Goal: Find contact information: Obtain details needed to contact an individual or organization

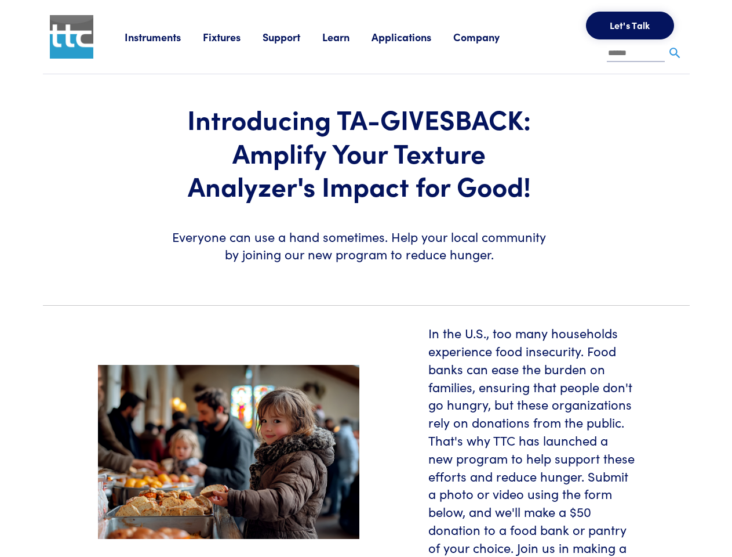
click at [366, 278] on section "Introducing TA-GIVESBACK: Amplify Your Texture Analyzer's Impact for Good! Ever…" at bounding box center [366, 185] width 661 height 222
click at [164, 37] on link "Instruments" at bounding box center [164, 37] width 78 height 14
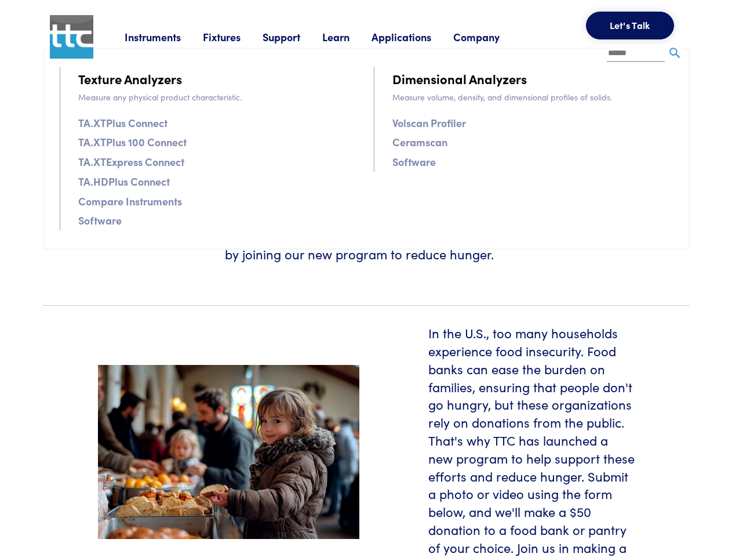
click at [234, 37] on link "Fixtures" at bounding box center [233, 37] width 60 height 14
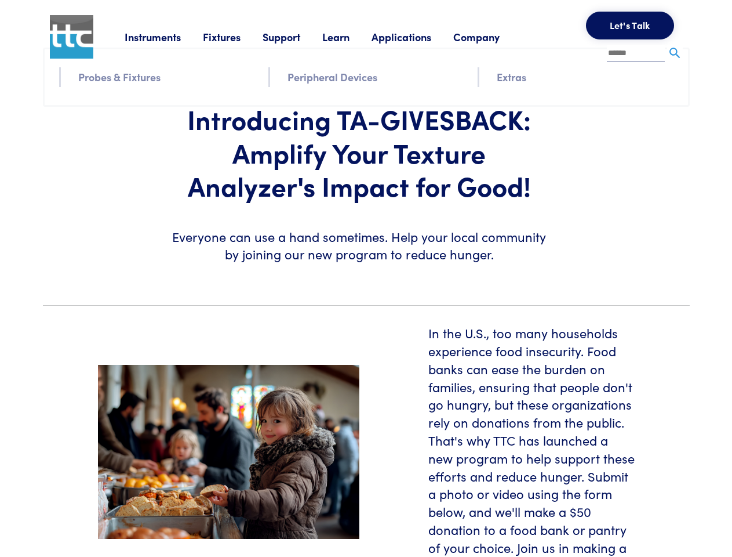
click at [295, 37] on link "Support" at bounding box center [293, 37] width 60 height 14
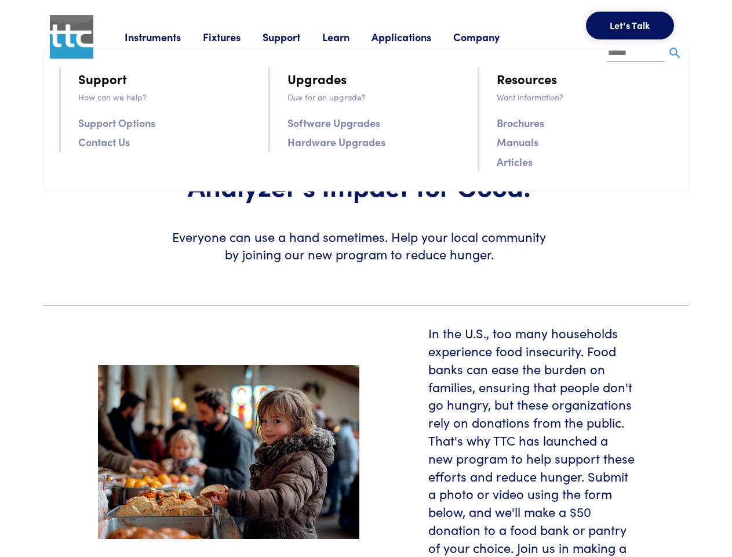
click at [350, 37] on link "Learn" at bounding box center [346, 37] width 49 height 14
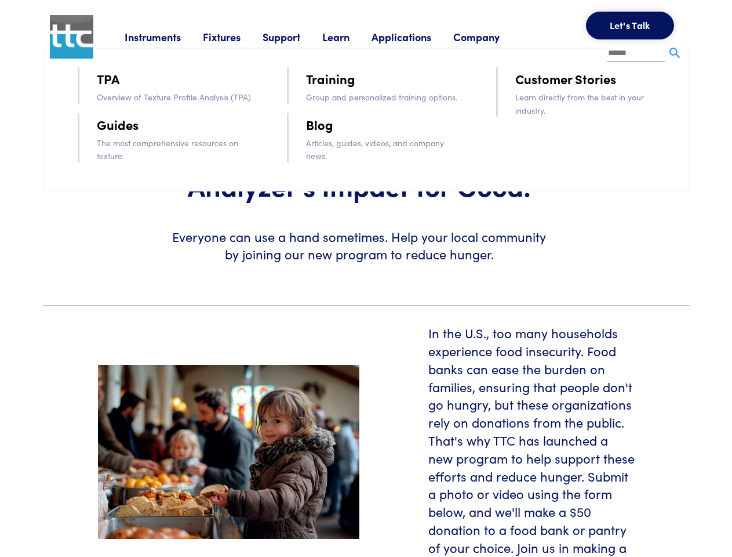
click at [417, 37] on link "Applications" at bounding box center [413, 37] width 82 height 14
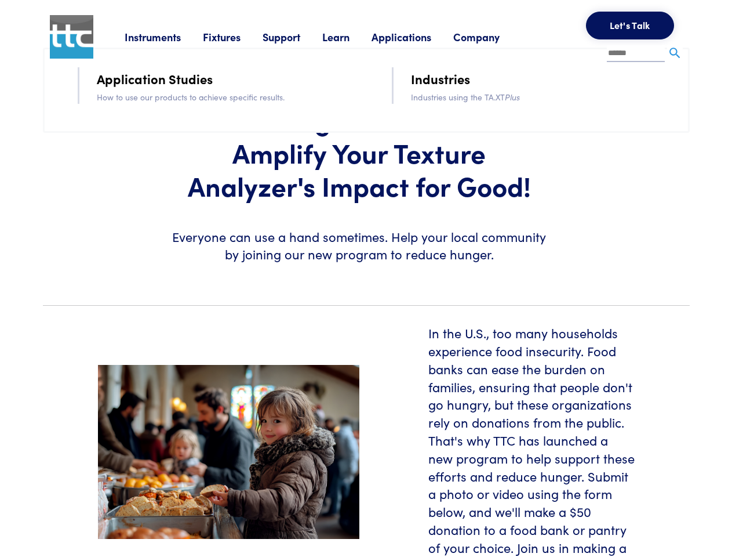
click at [492, 37] on link "Company" at bounding box center [488, 37] width 68 height 14
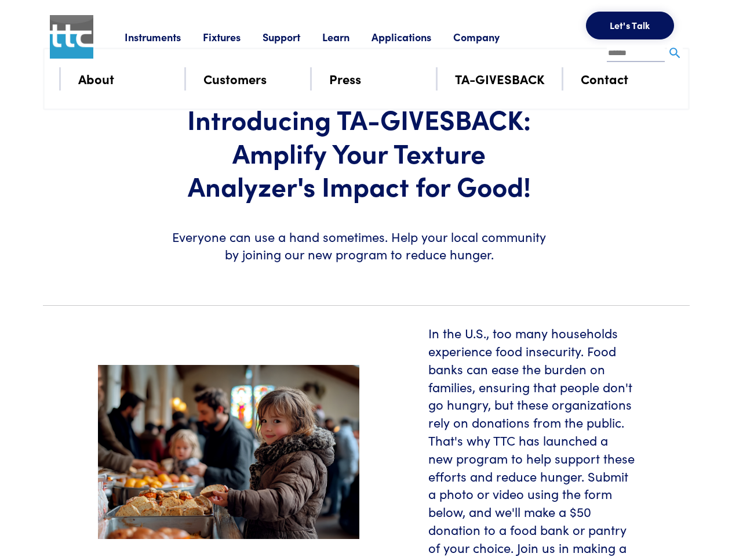
click at [630, 26] on button "Let's Talk" at bounding box center [630, 26] width 88 height 28
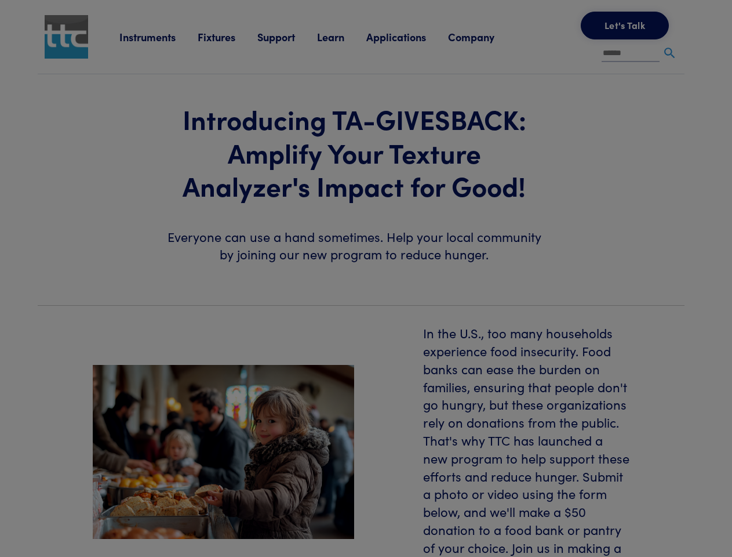
click at [0, 0] on div "**********" at bounding box center [0, 0] width 0 height 0
